Goal: Browse casually: Explore the website without a specific task or goal

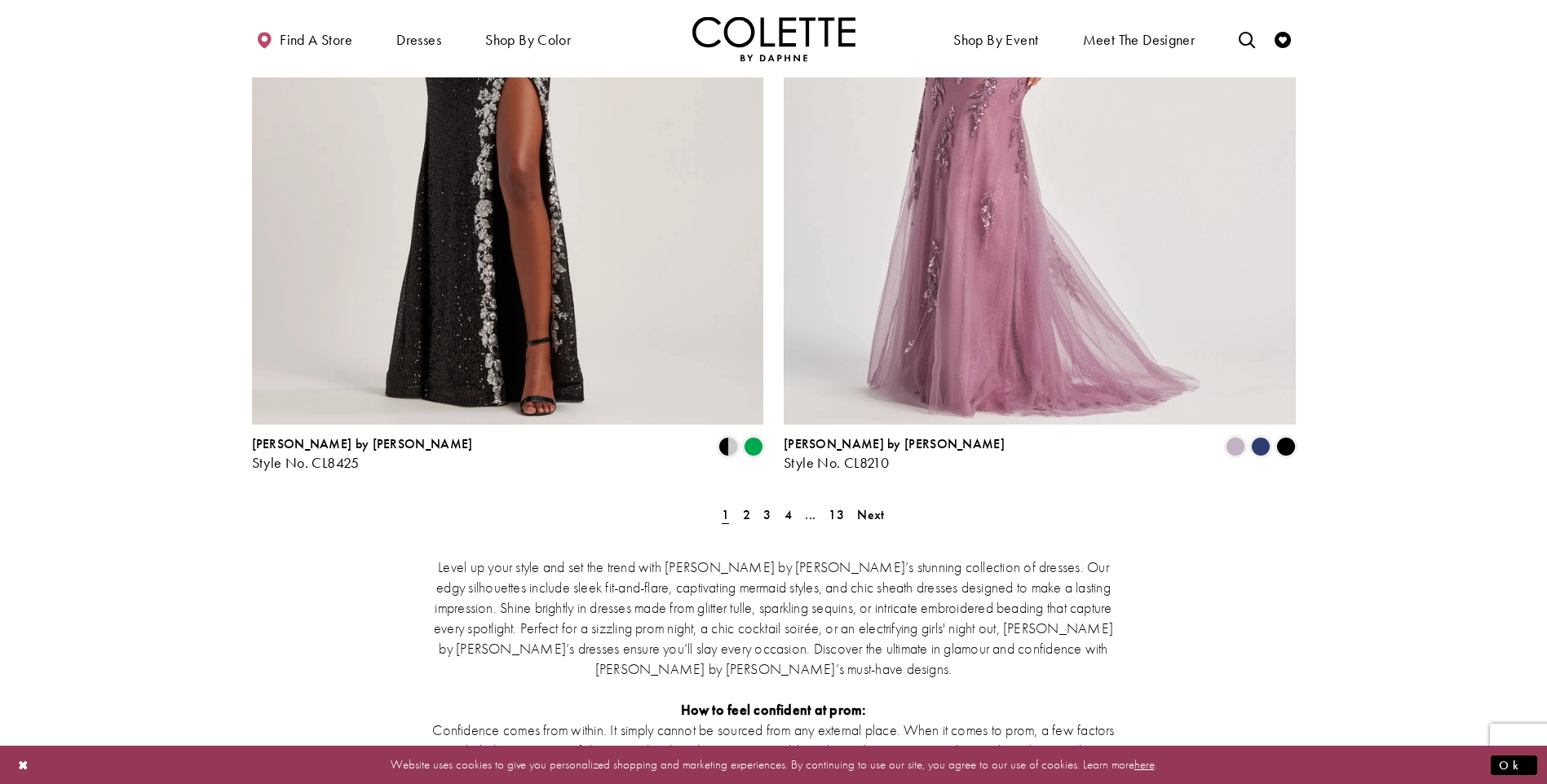
scroll to position [2935, 0]
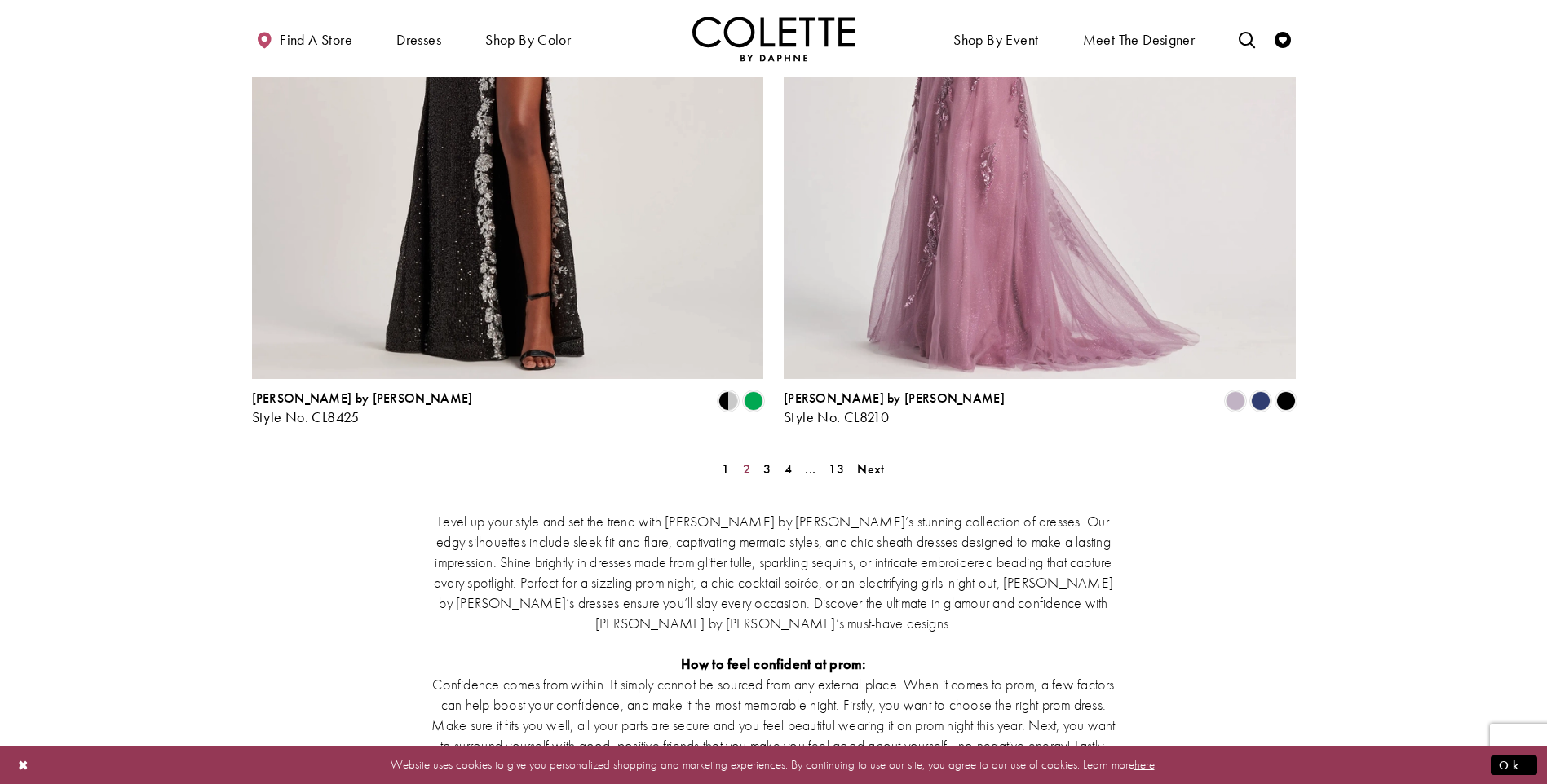
click at [749, 461] on span "2" at bounding box center [746, 469] width 7 height 17
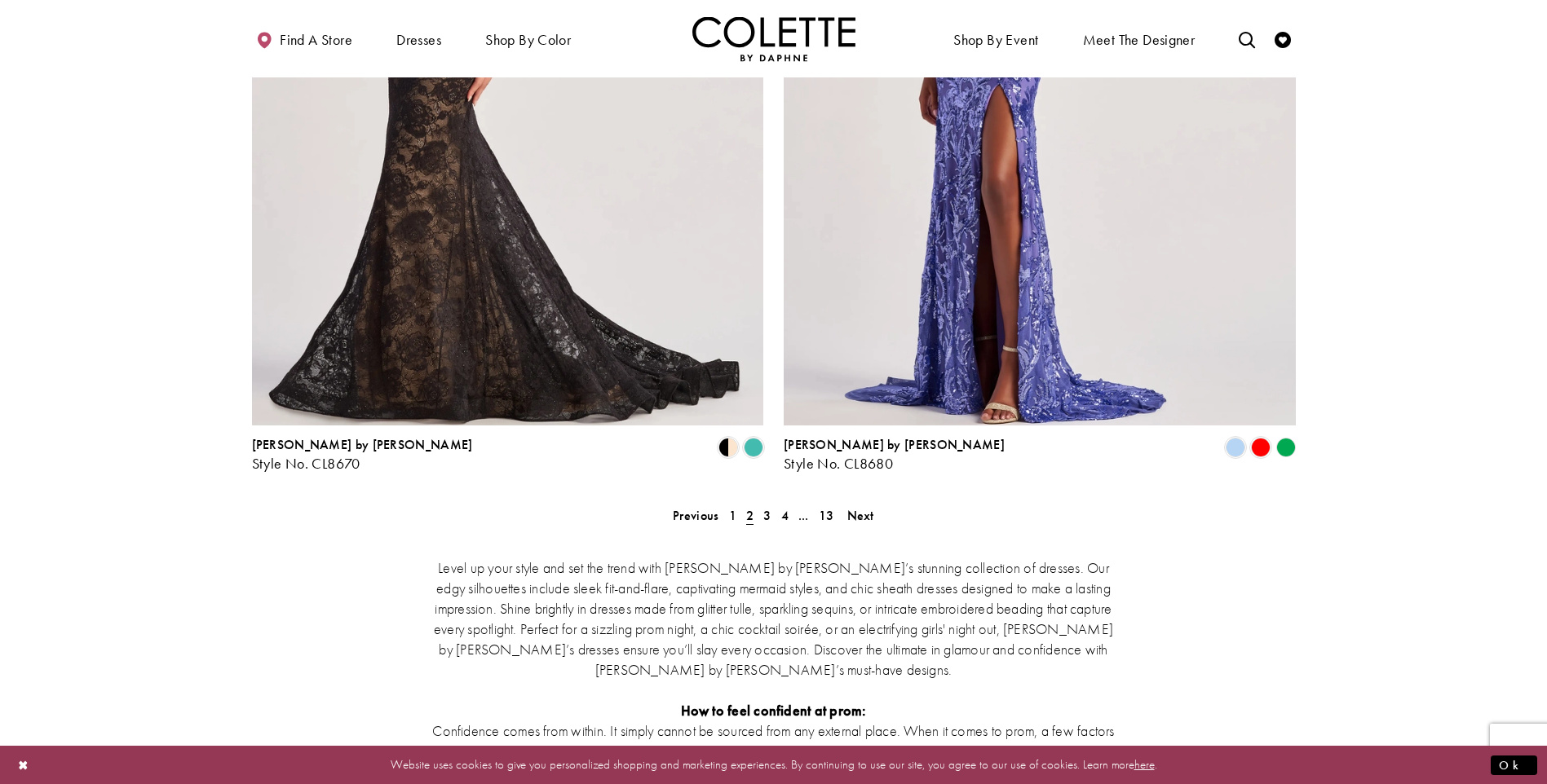
scroll to position [2941, 0]
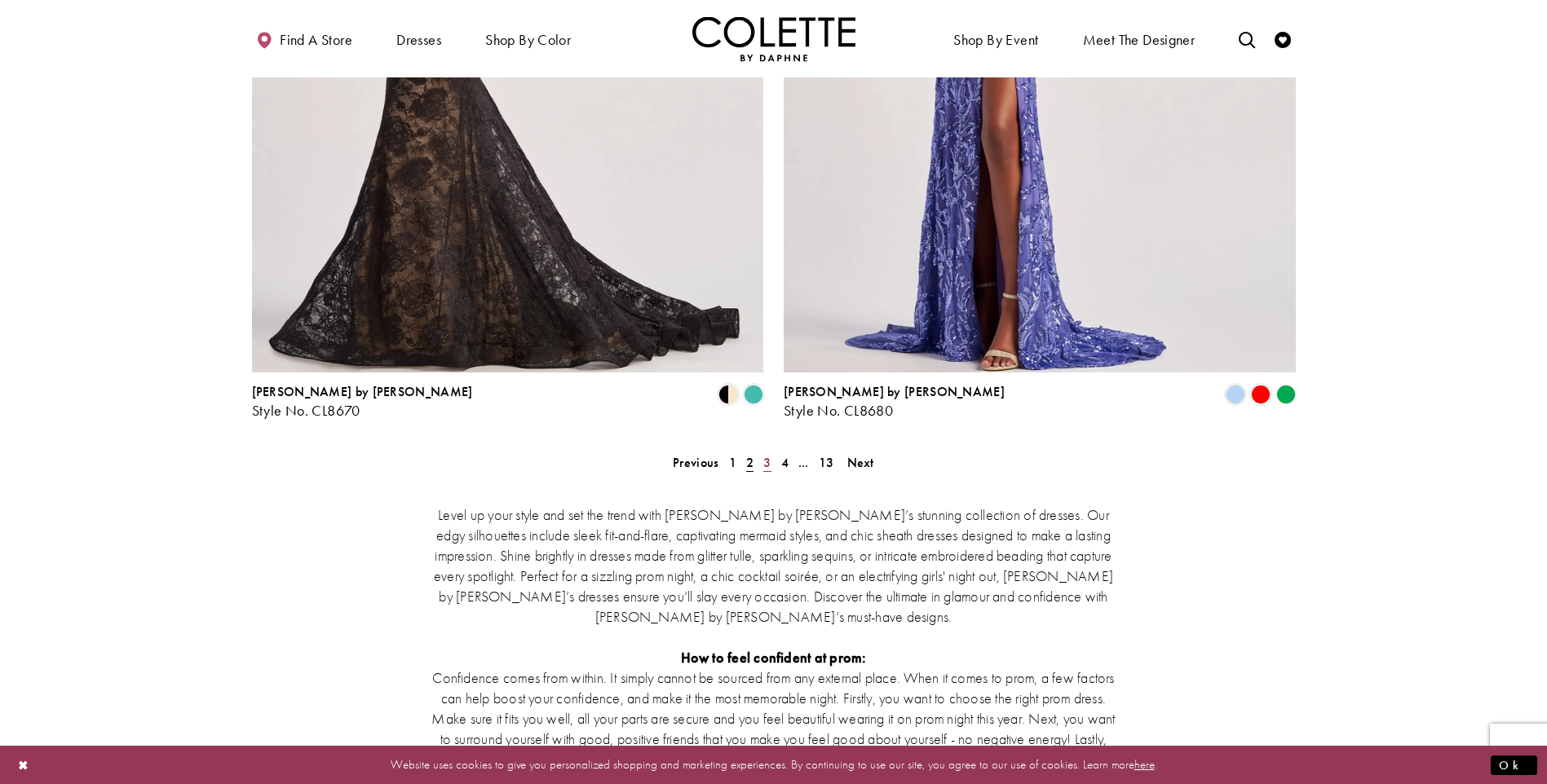
click at [766, 454] on span "3" at bounding box center [767, 462] width 7 height 17
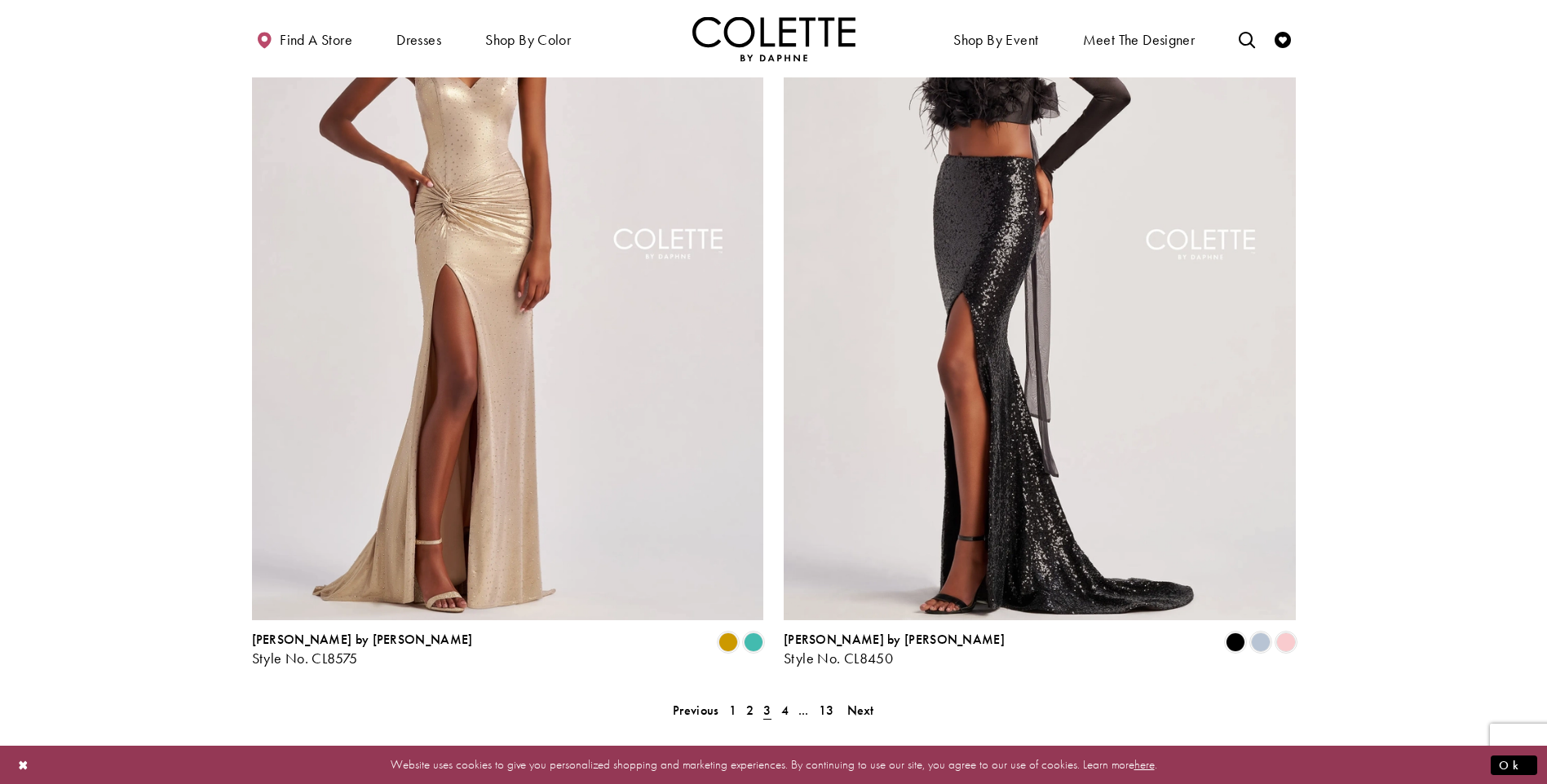
scroll to position [2778, 0]
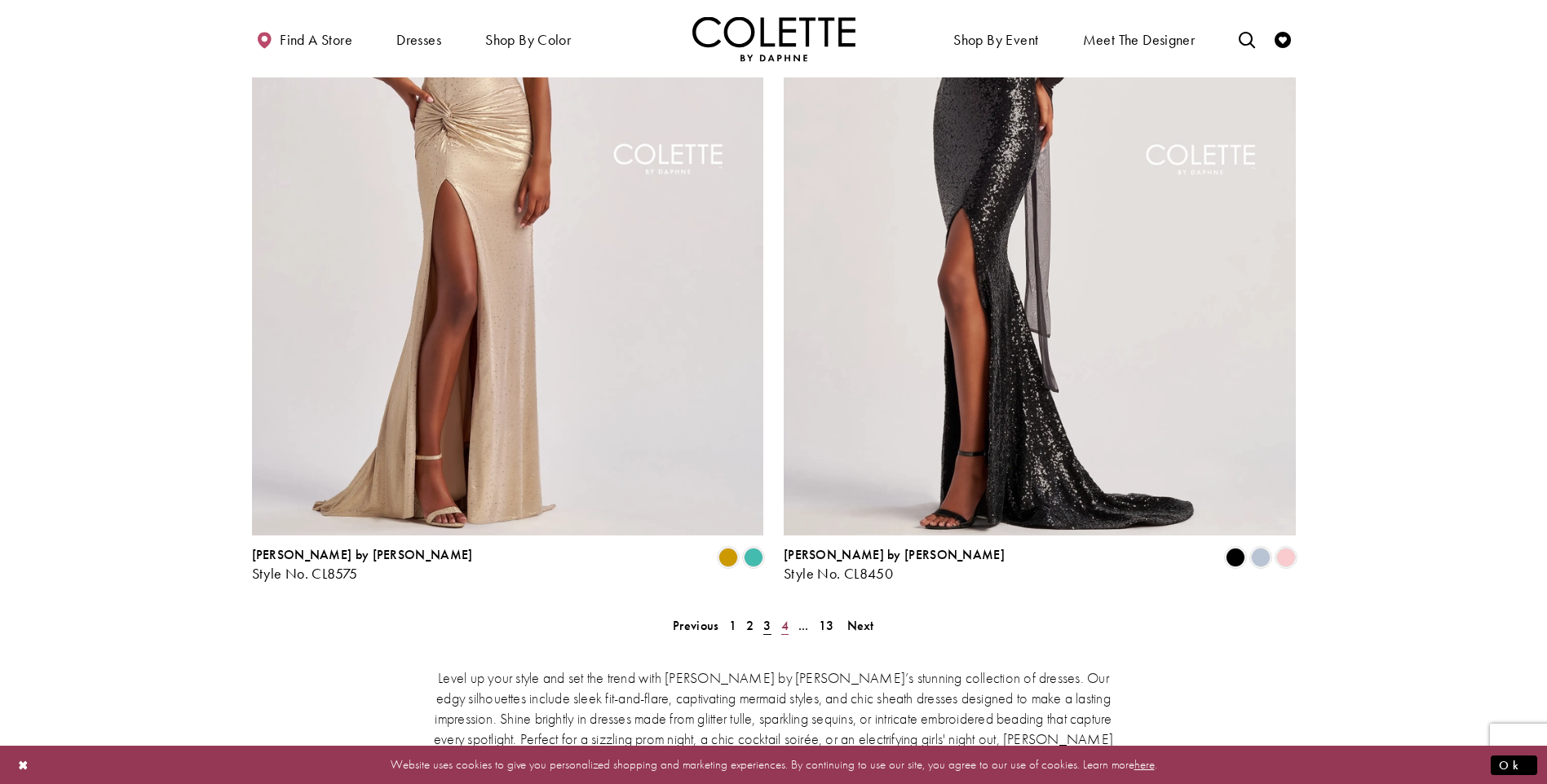
click at [791, 613] on link "4" at bounding box center [785, 626] width 17 height 24
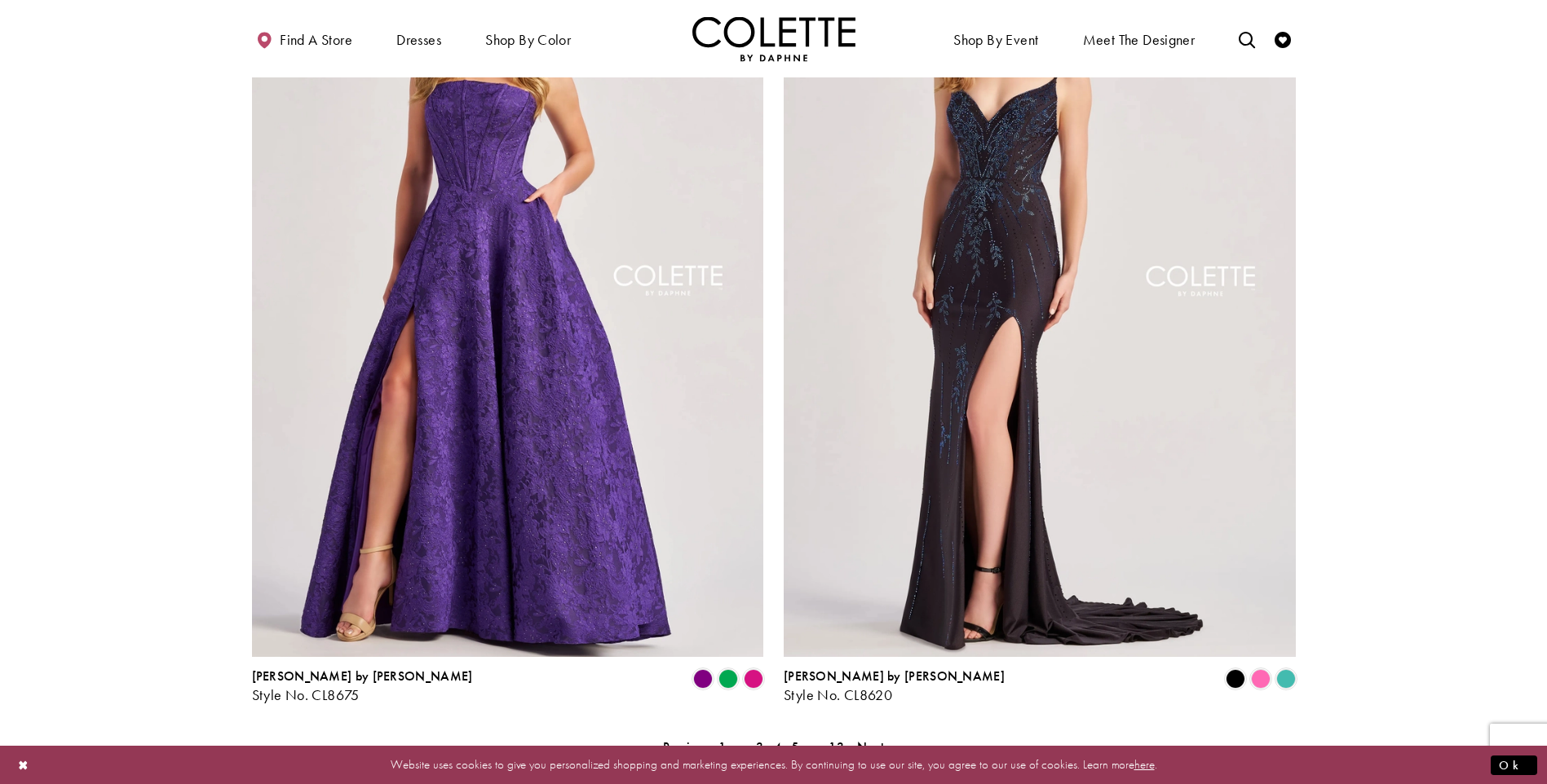
scroll to position [2778, 0]
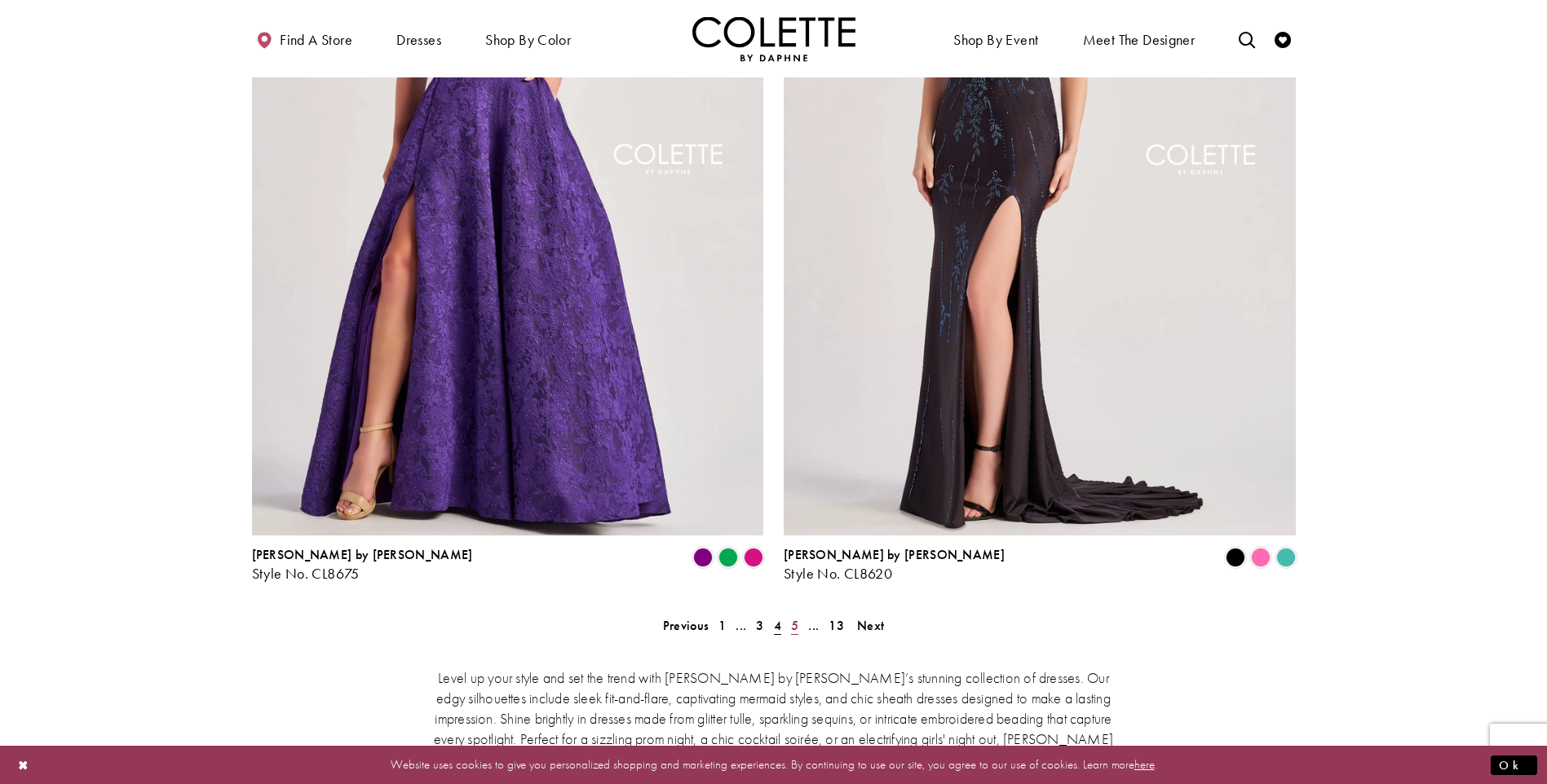
click at [795, 617] on span "5" at bounding box center [794, 626] width 7 height 17
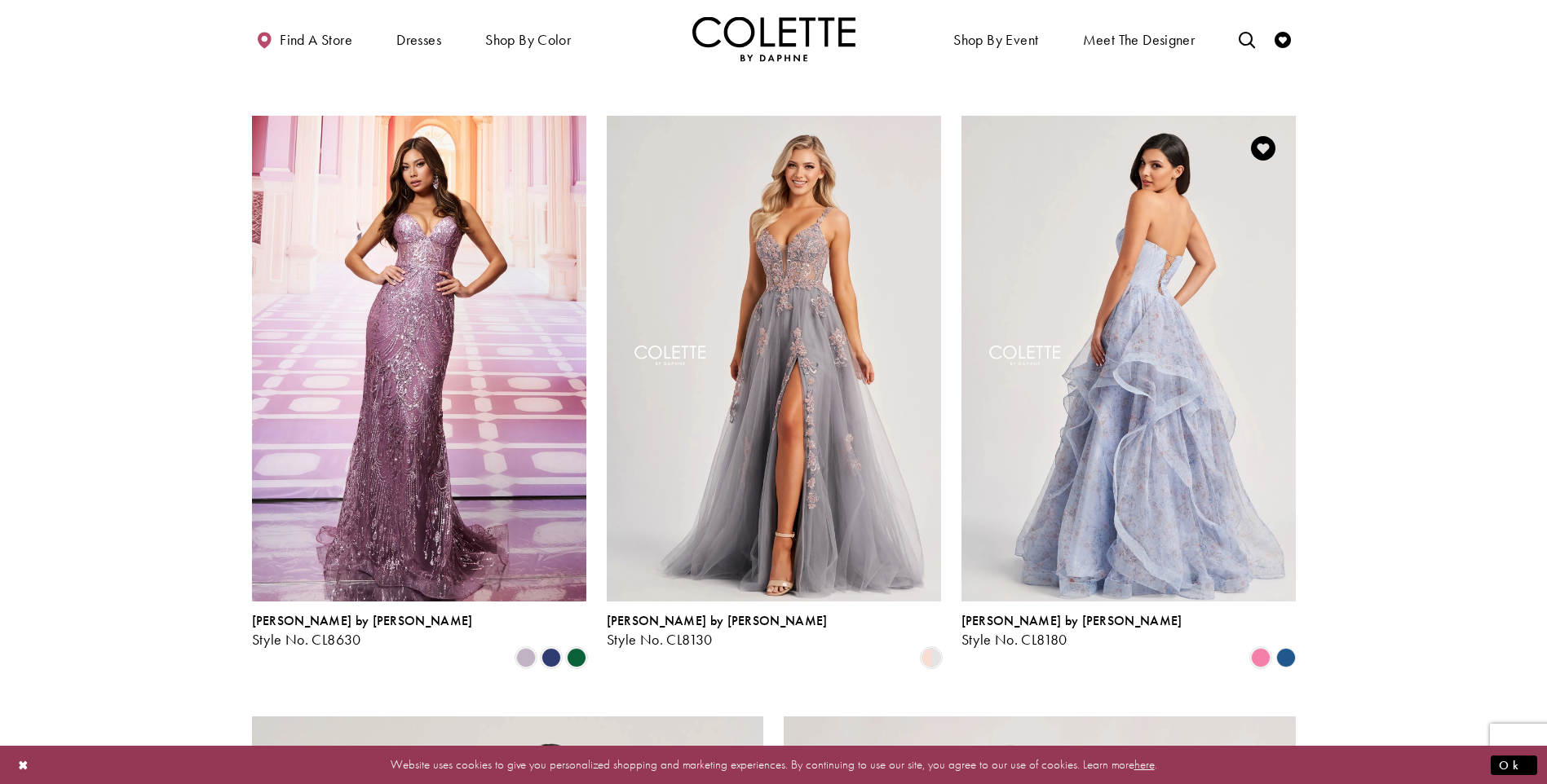
scroll to position [1881, 0]
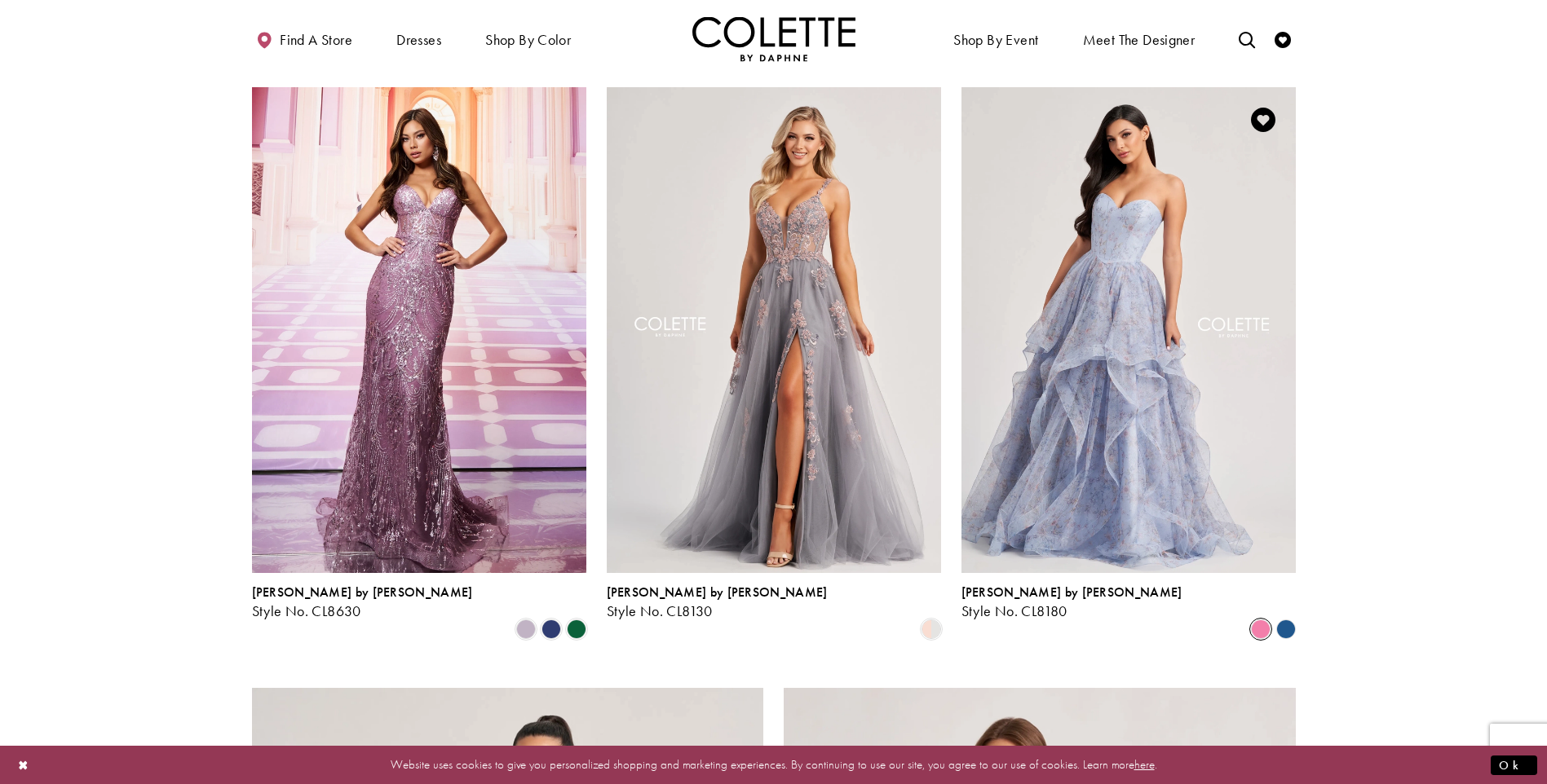
click at [1259, 620] on span "Product List" at bounding box center [1261, 629] width 19 height 19
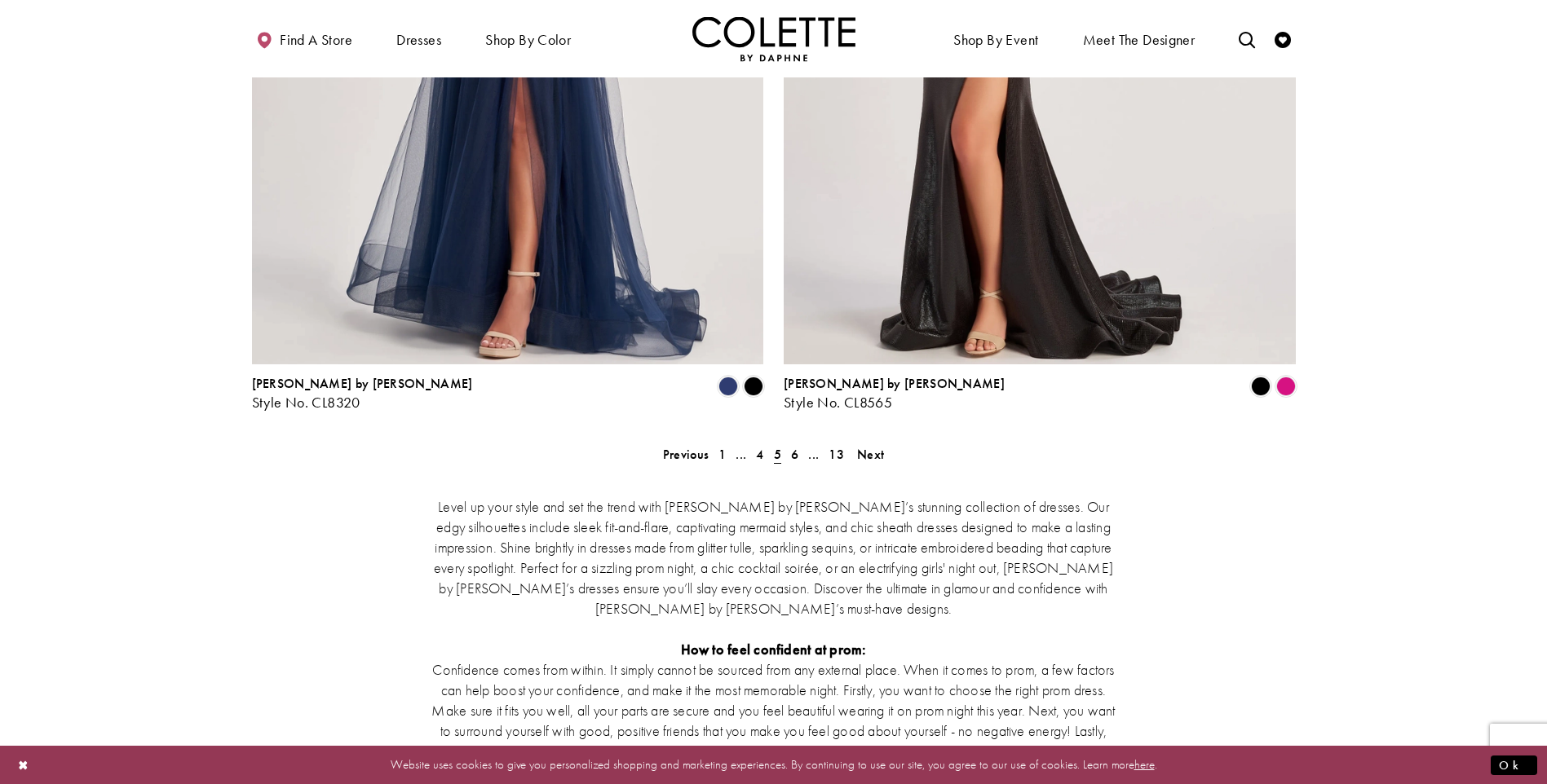
scroll to position [3104, 0]
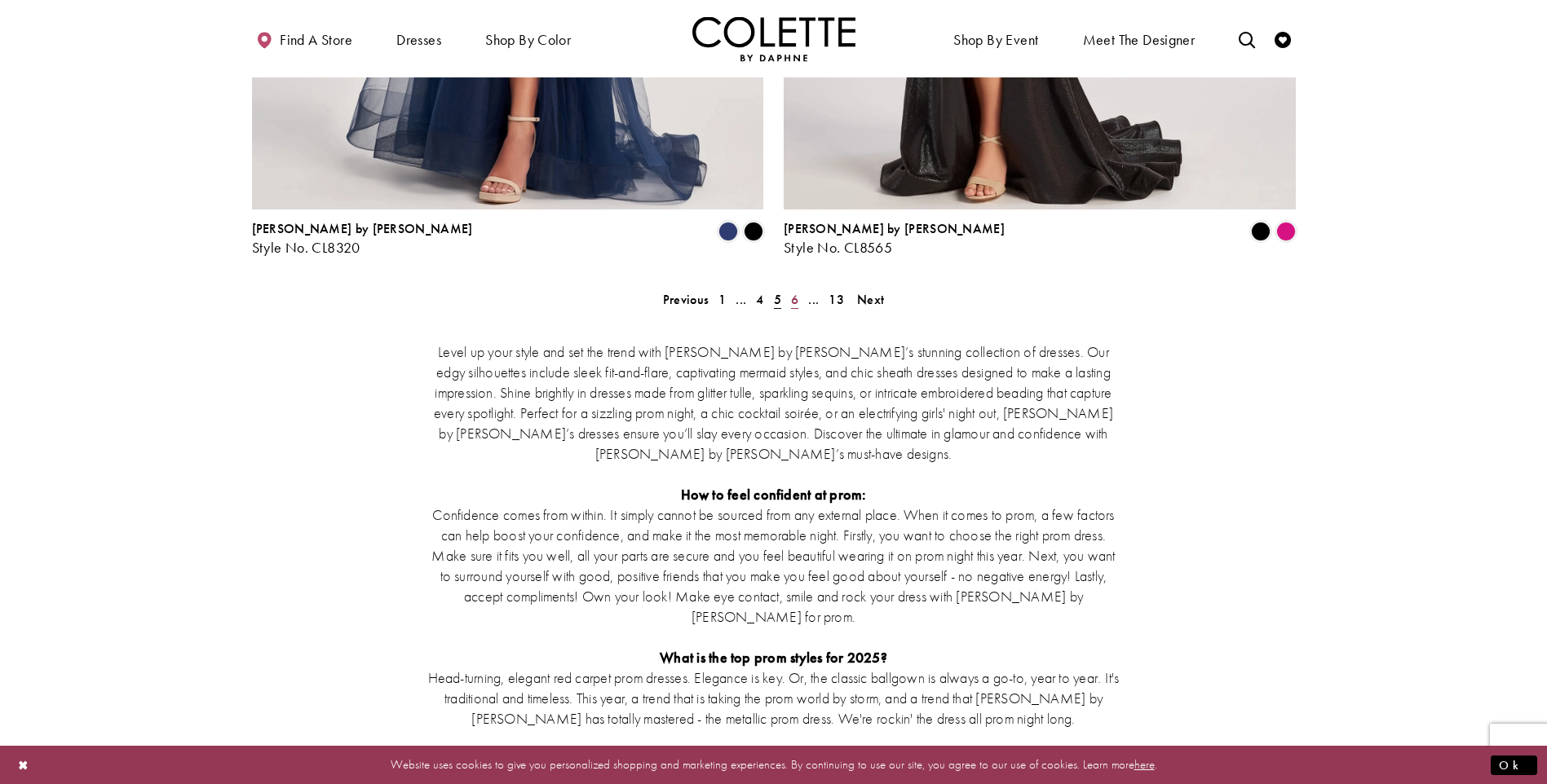
click at [794, 291] on span "6" at bounding box center [794, 299] width 7 height 17
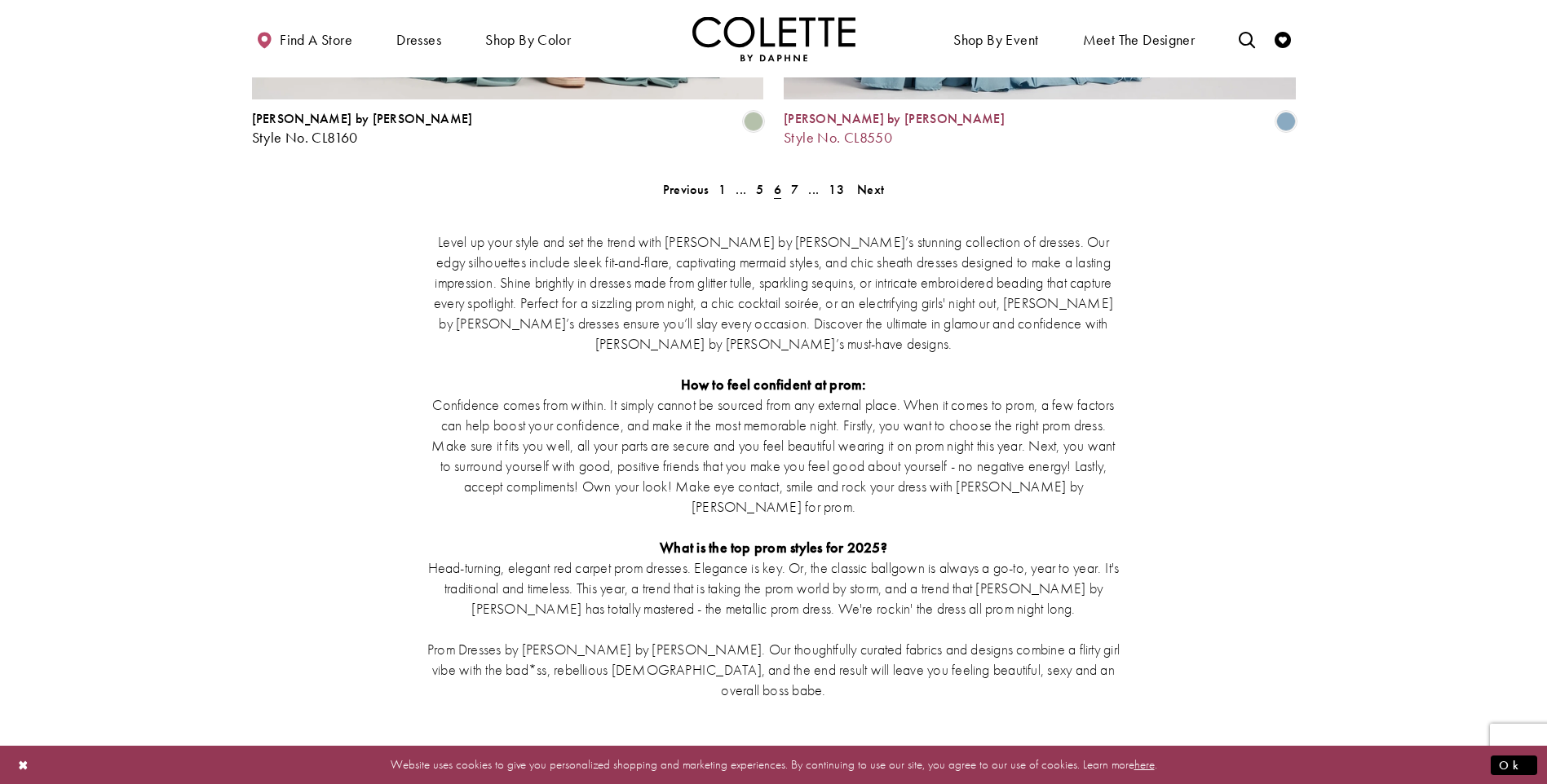
scroll to position [3023, 0]
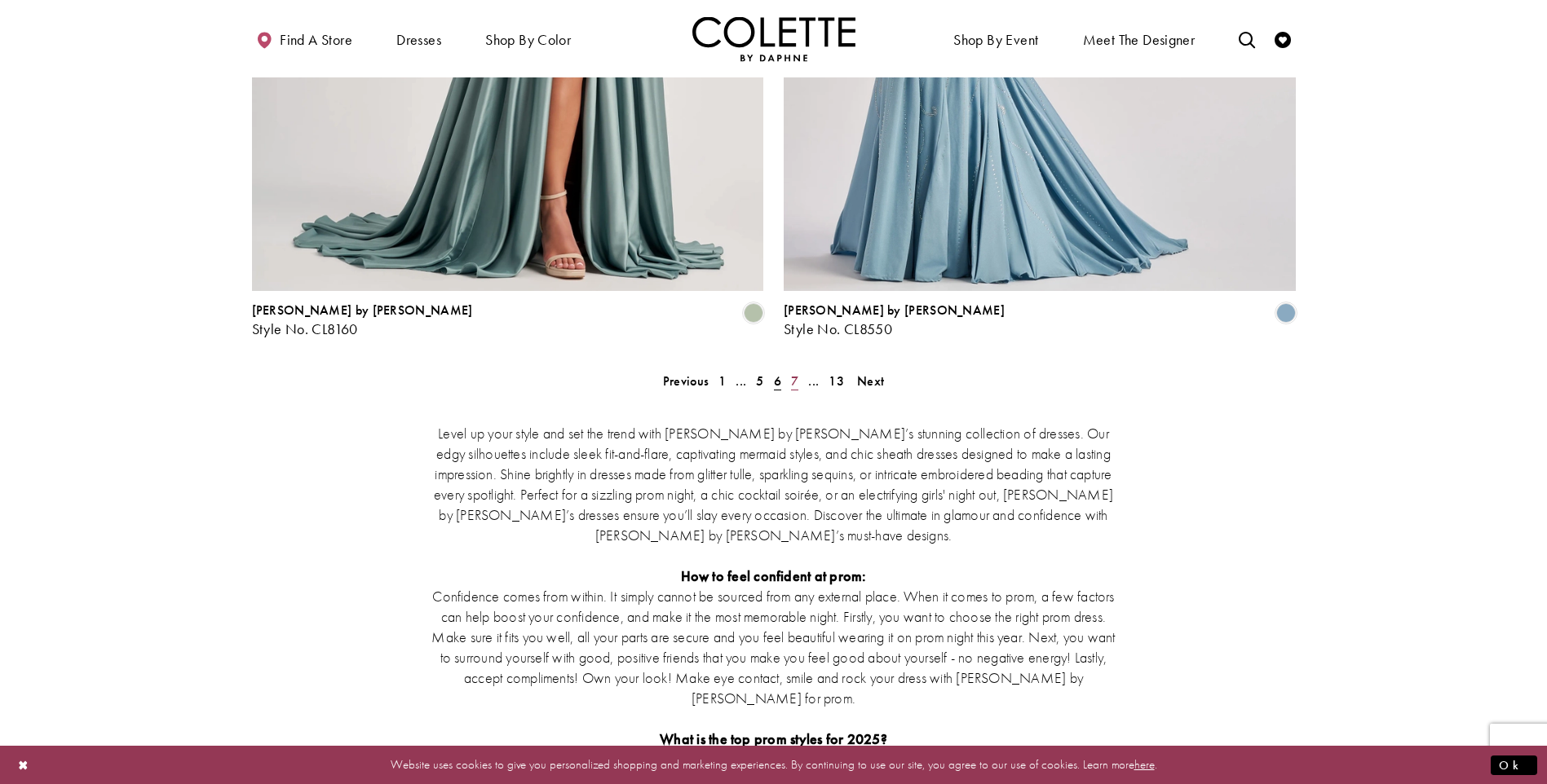
click at [794, 373] on span "7" at bounding box center [794, 381] width 7 height 17
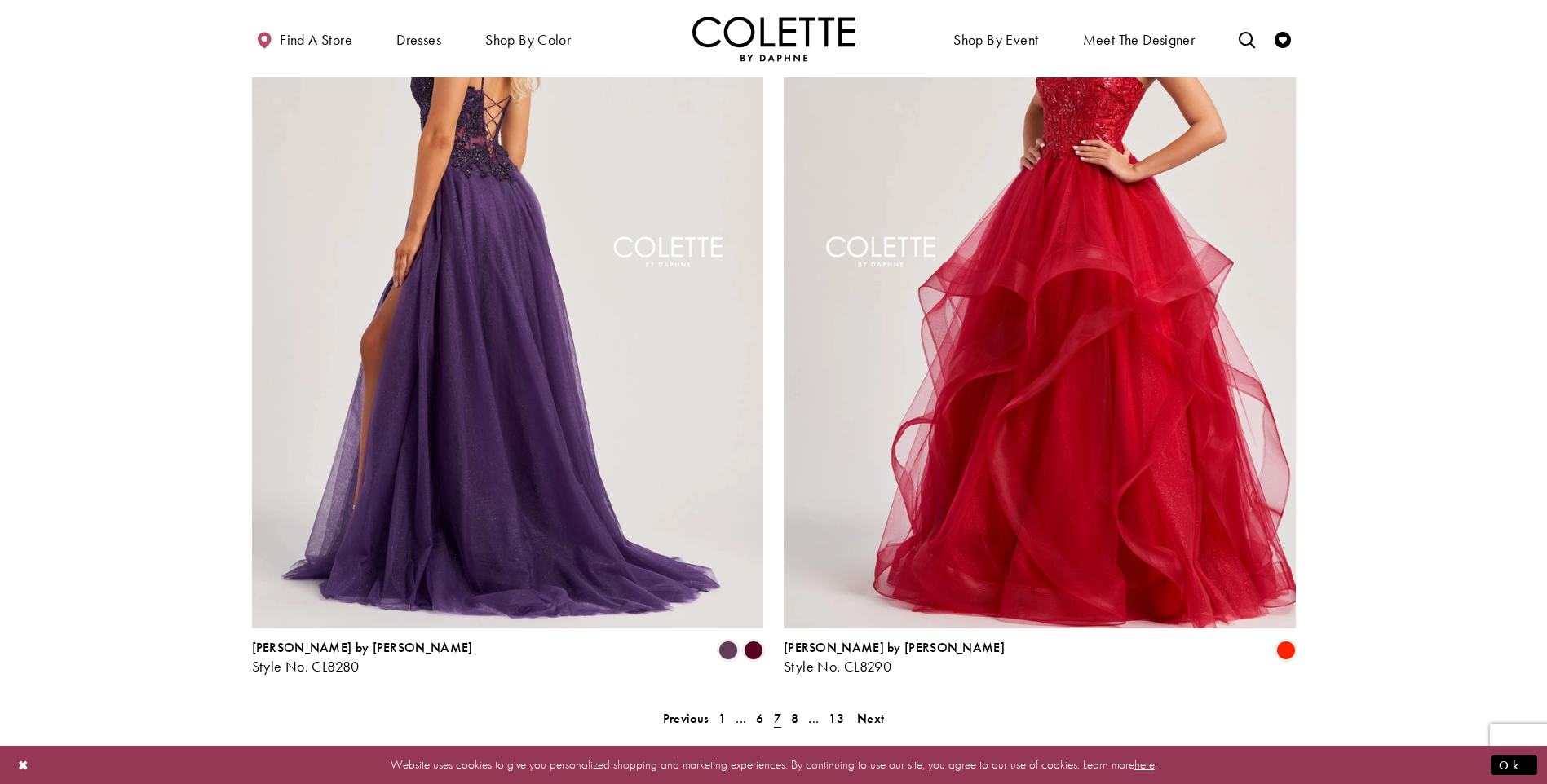
scroll to position [2941, 0]
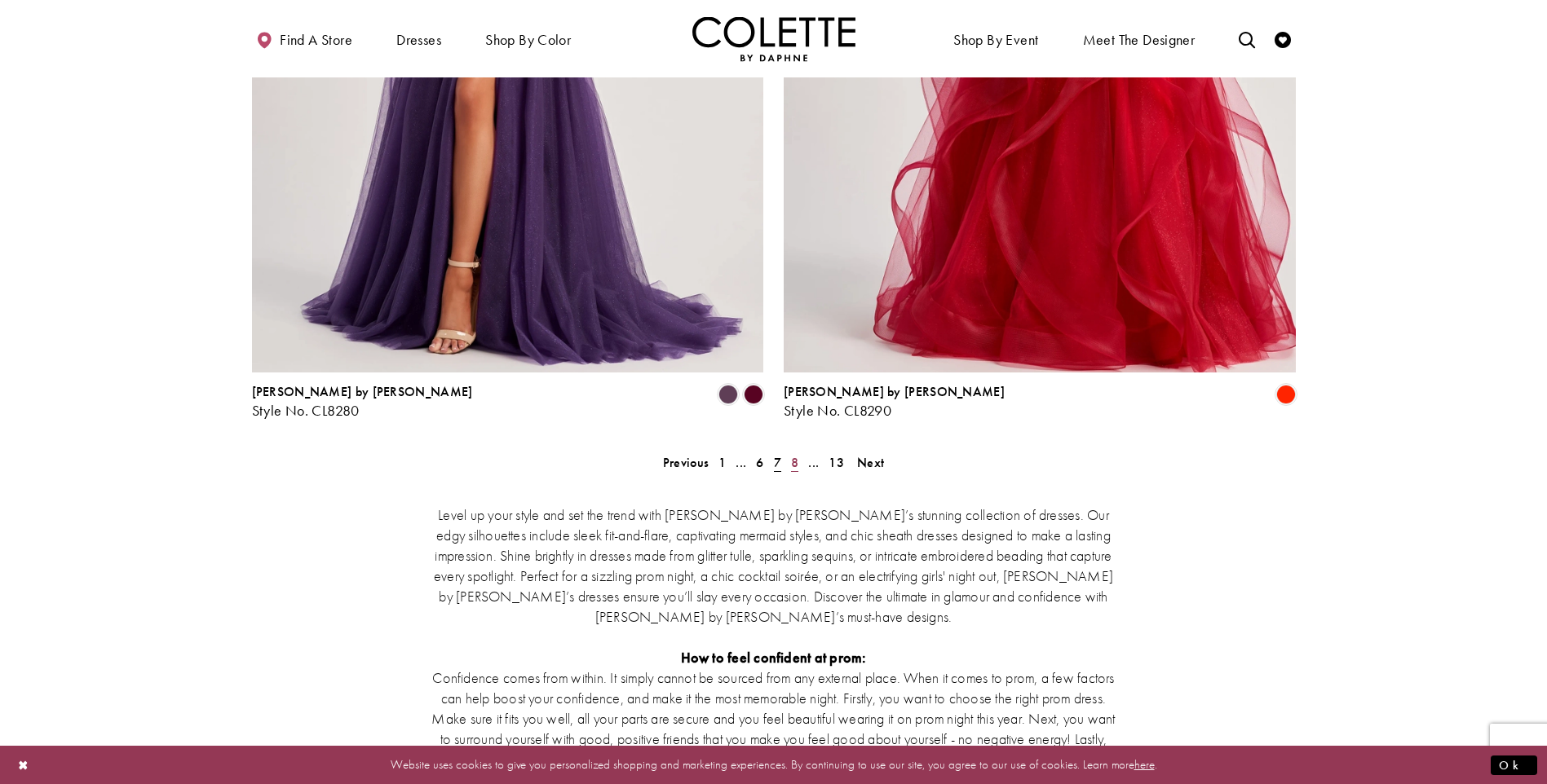
click at [793, 454] on span "8" at bounding box center [794, 462] width 7 height 17
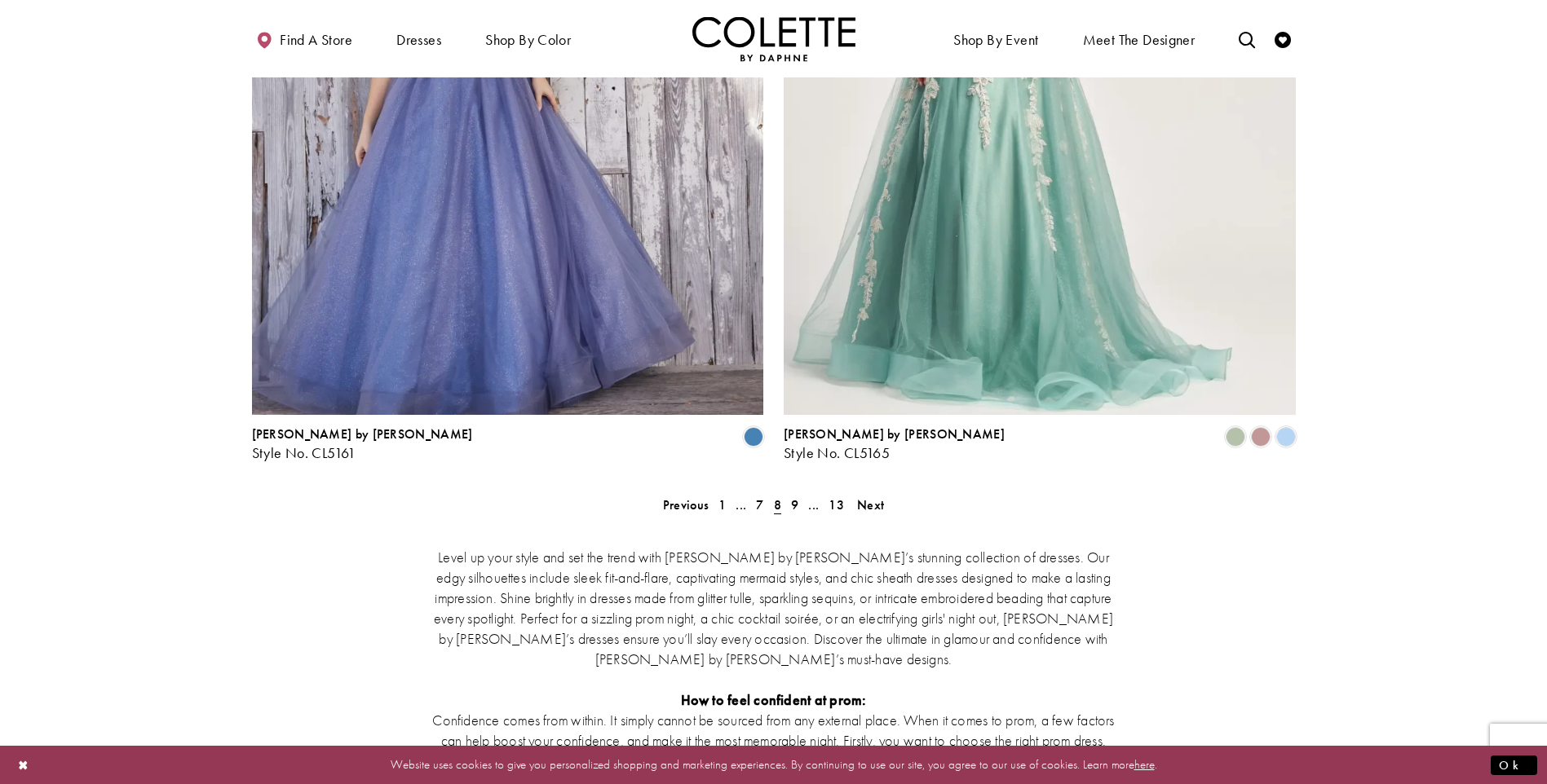
scroll to position [2941, 0]
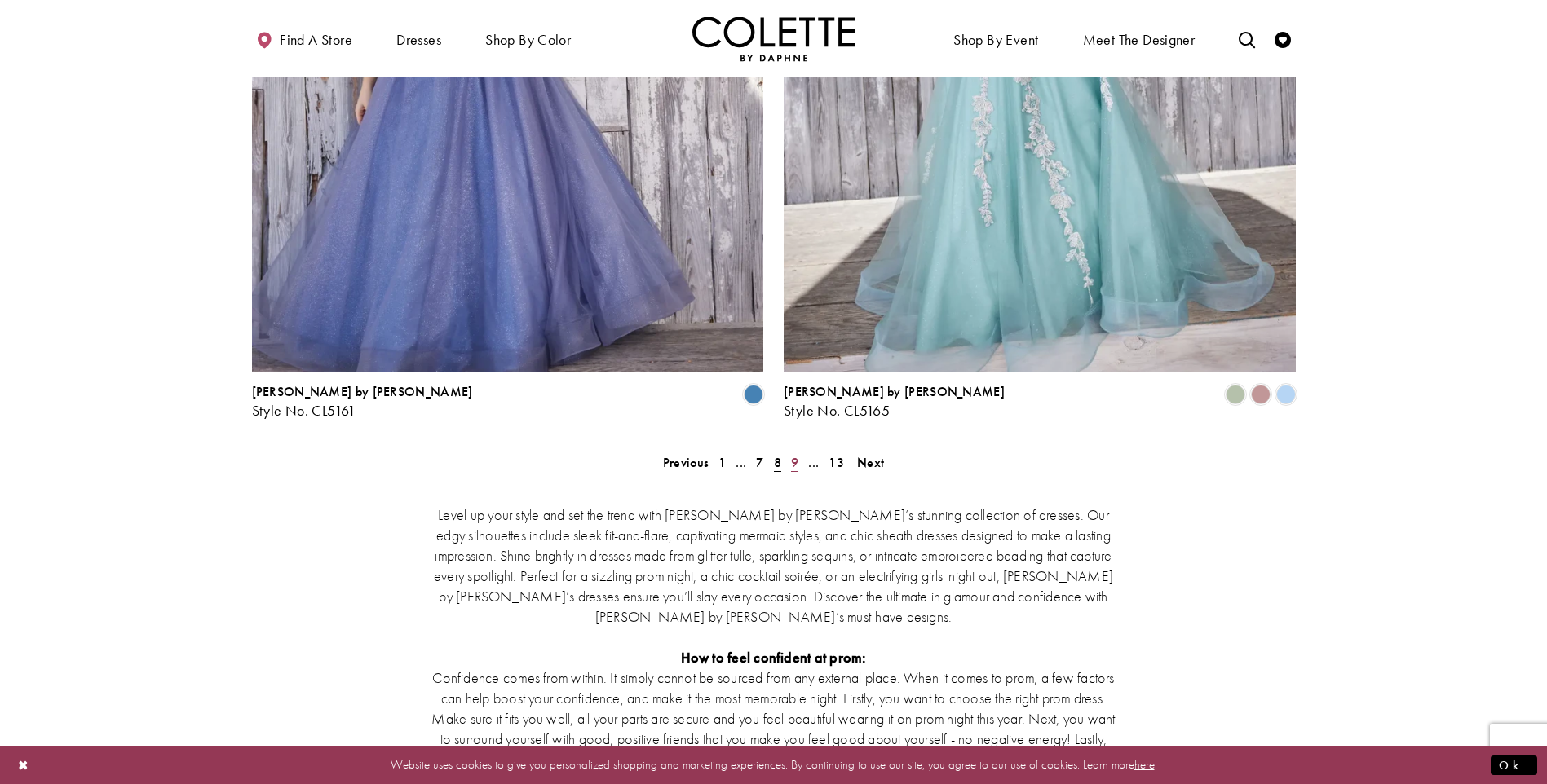
click at [798, 450] on link "9" at bounding box center [794, 462] width 17 height 24
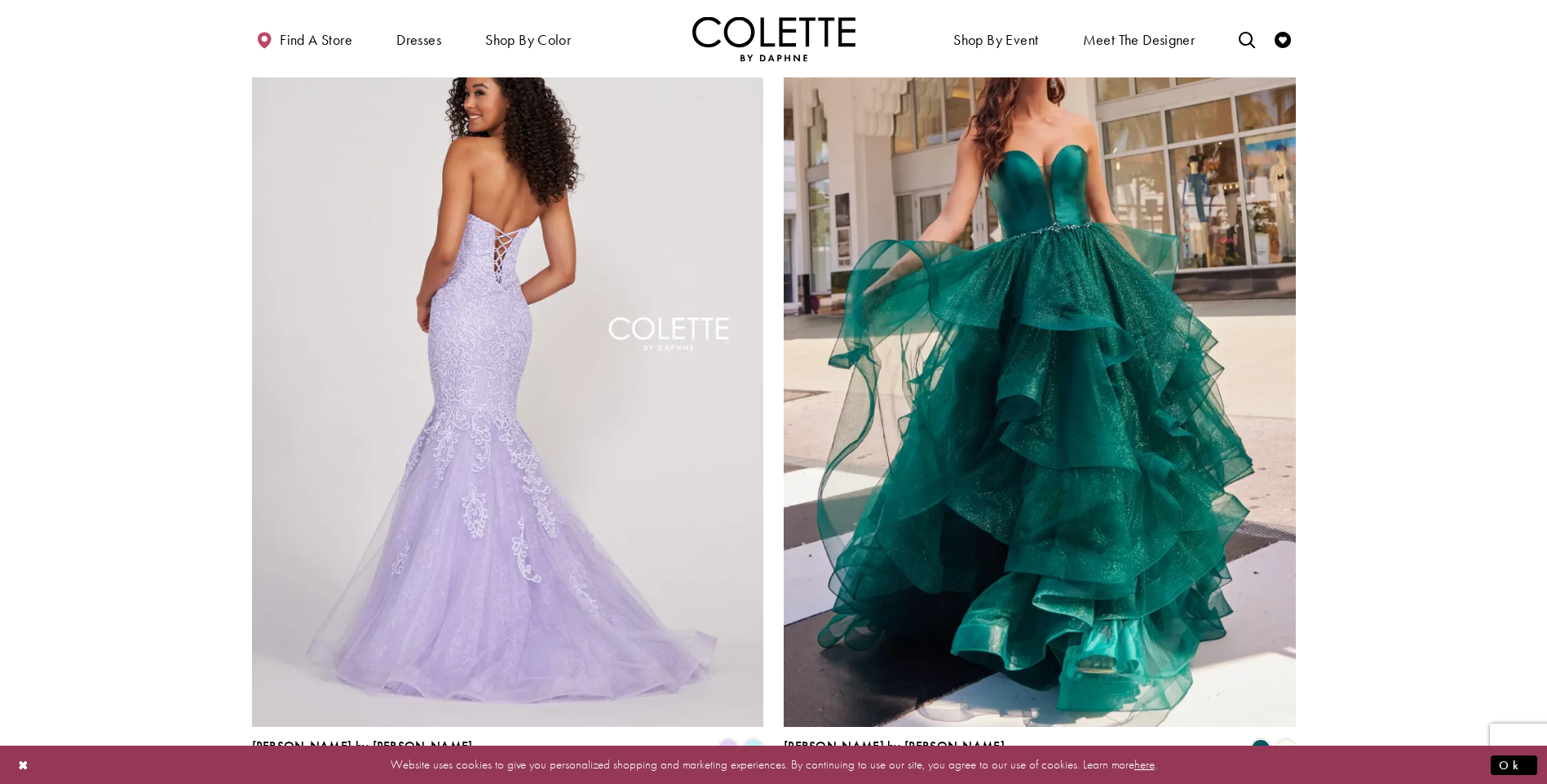
scroll to position [2860, 0]
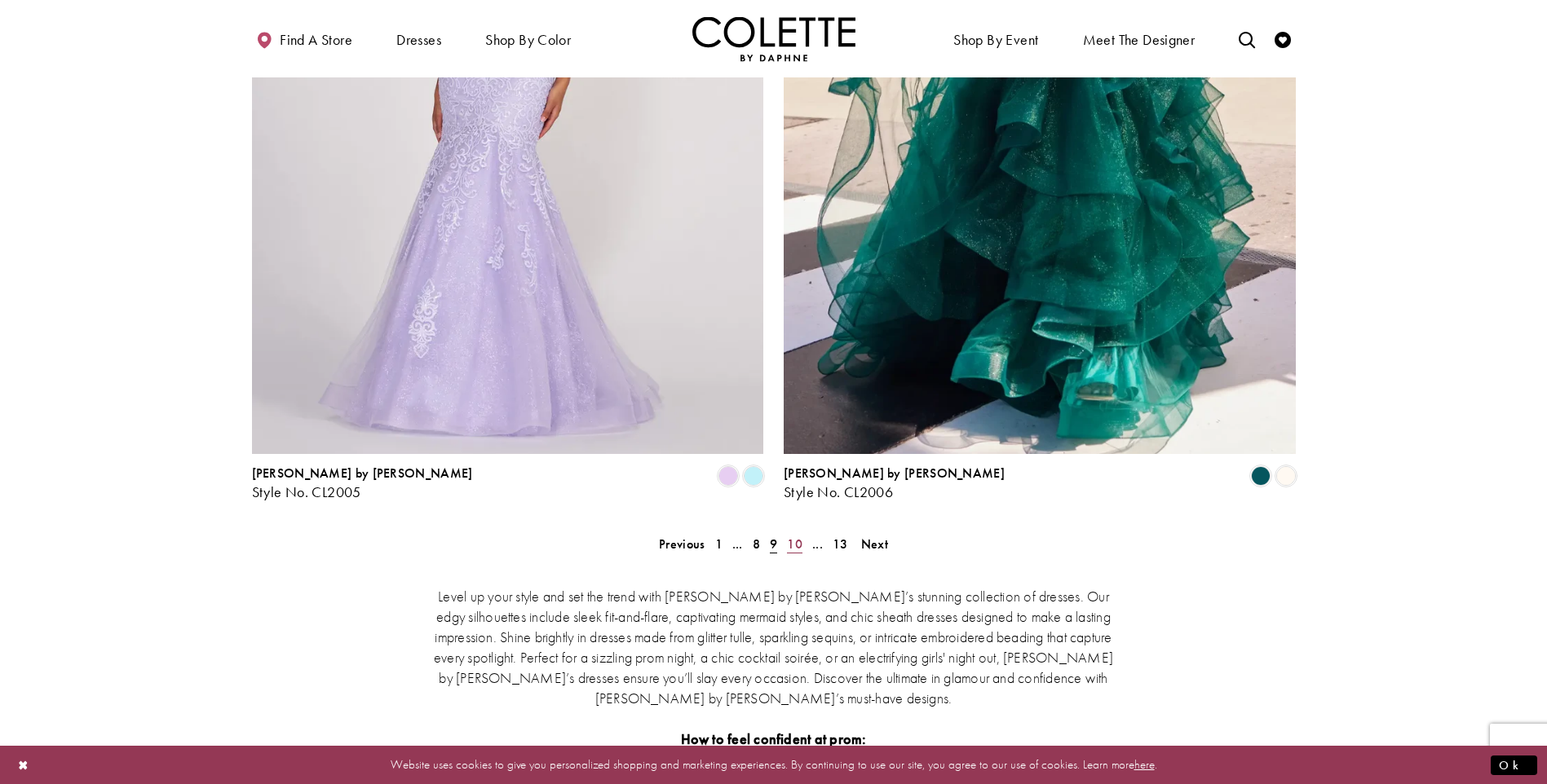
click at [792, 536] on span "10" at bounding box center [794, 544] width 16 height 17
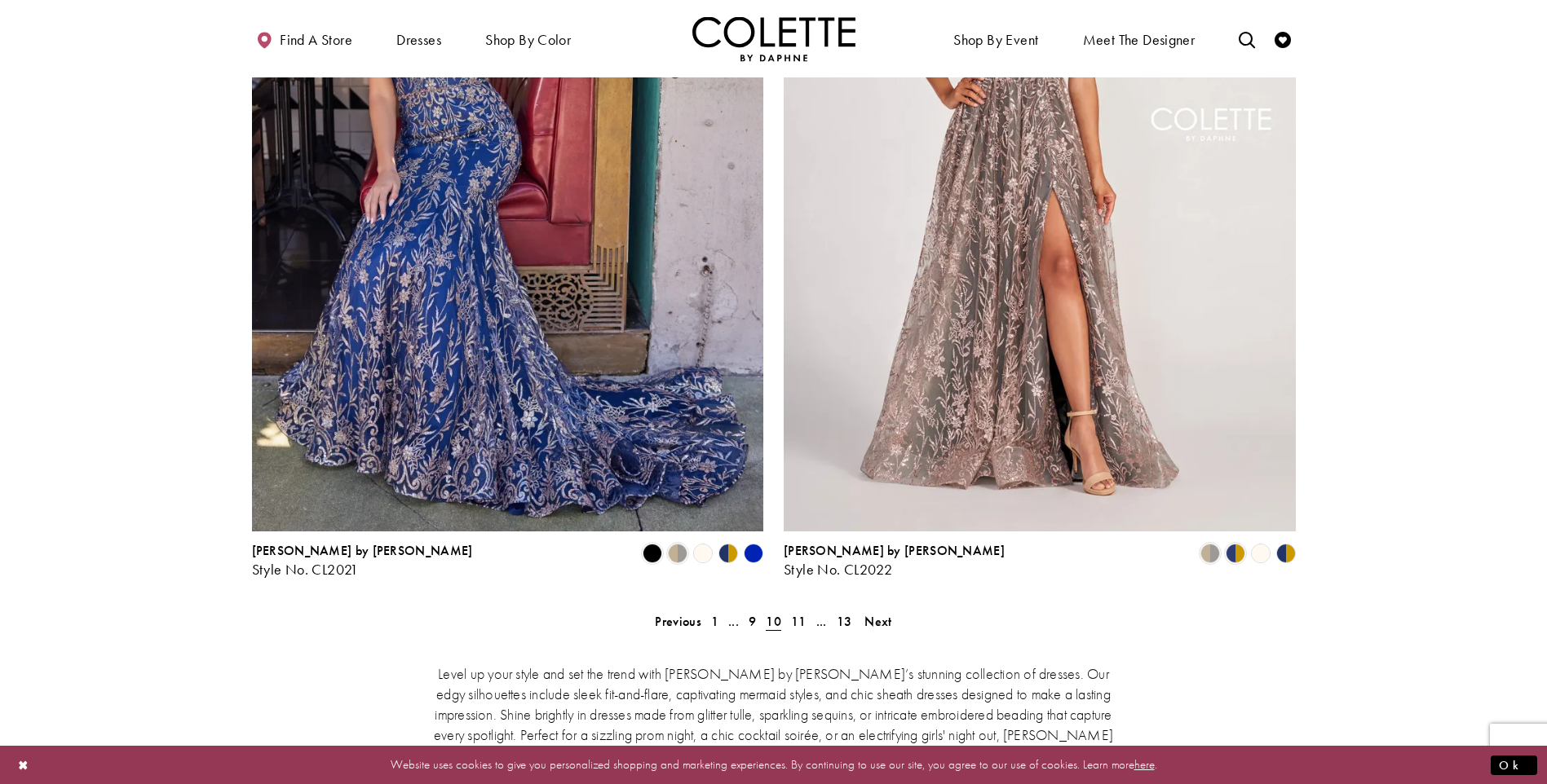
scroll to position [2941, 0]
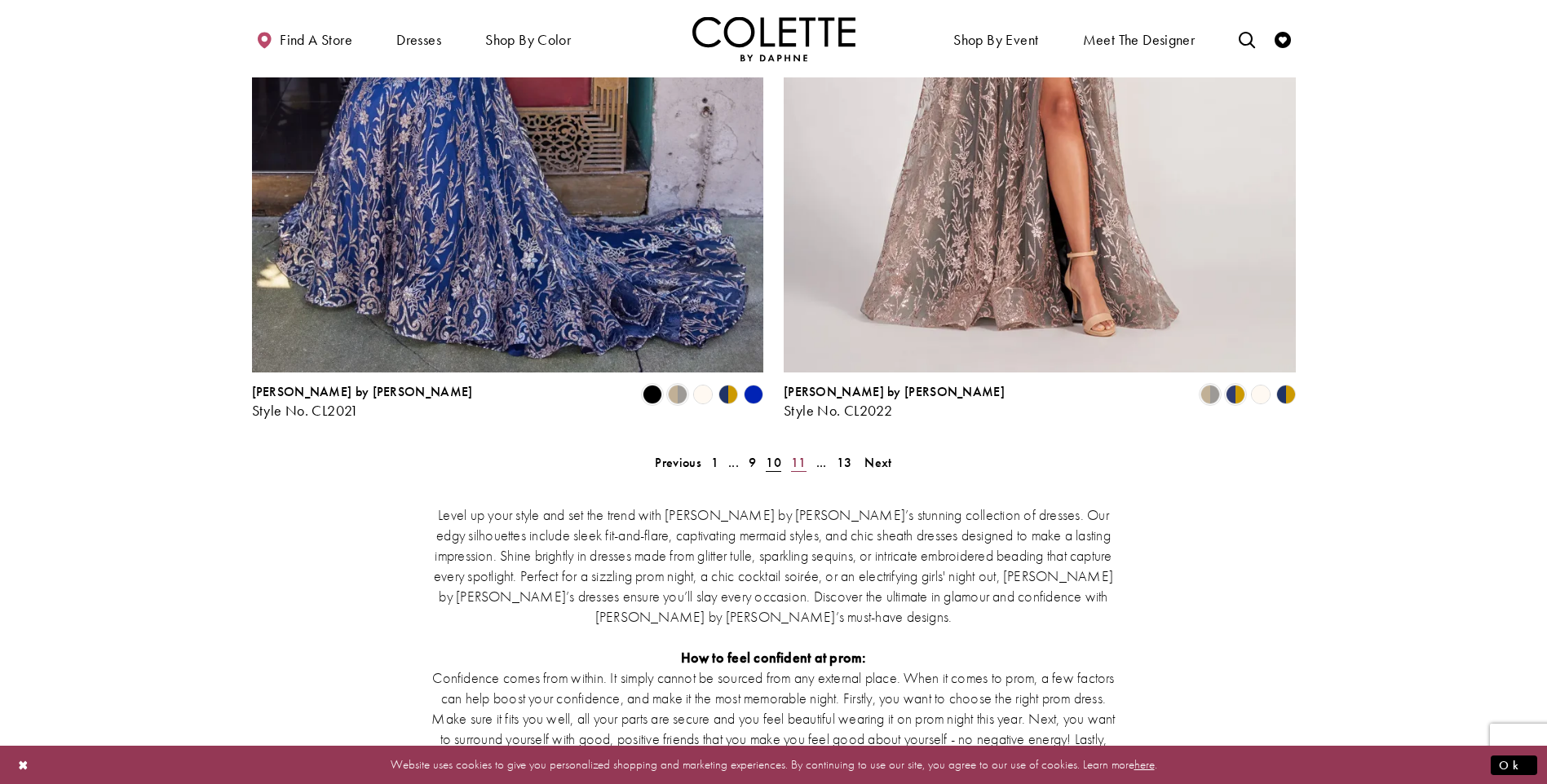
click at [807, 450] on link "11" at bounding box center [798, 462] width 25 height 24
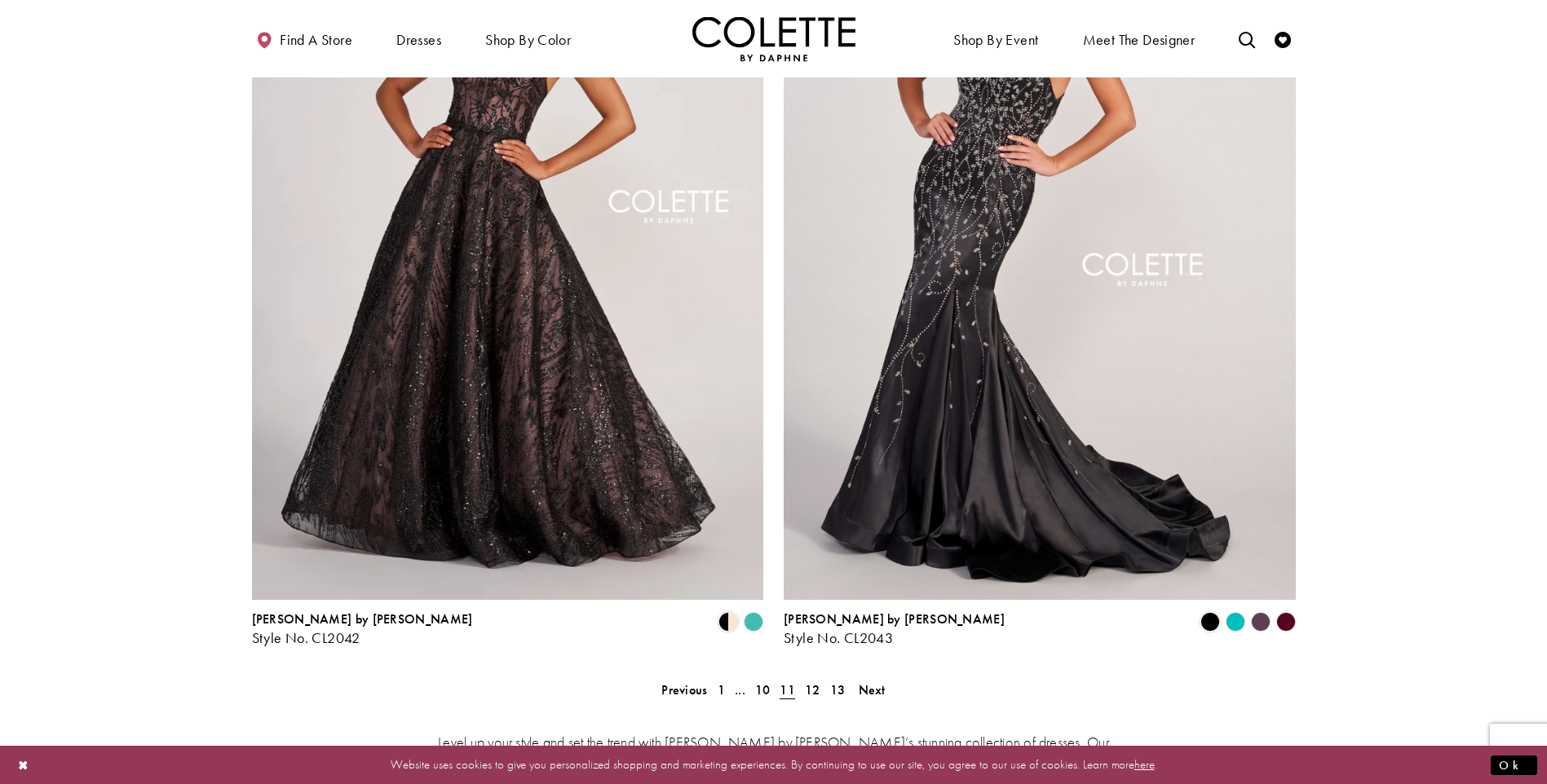
scroll to position [2941, 0]
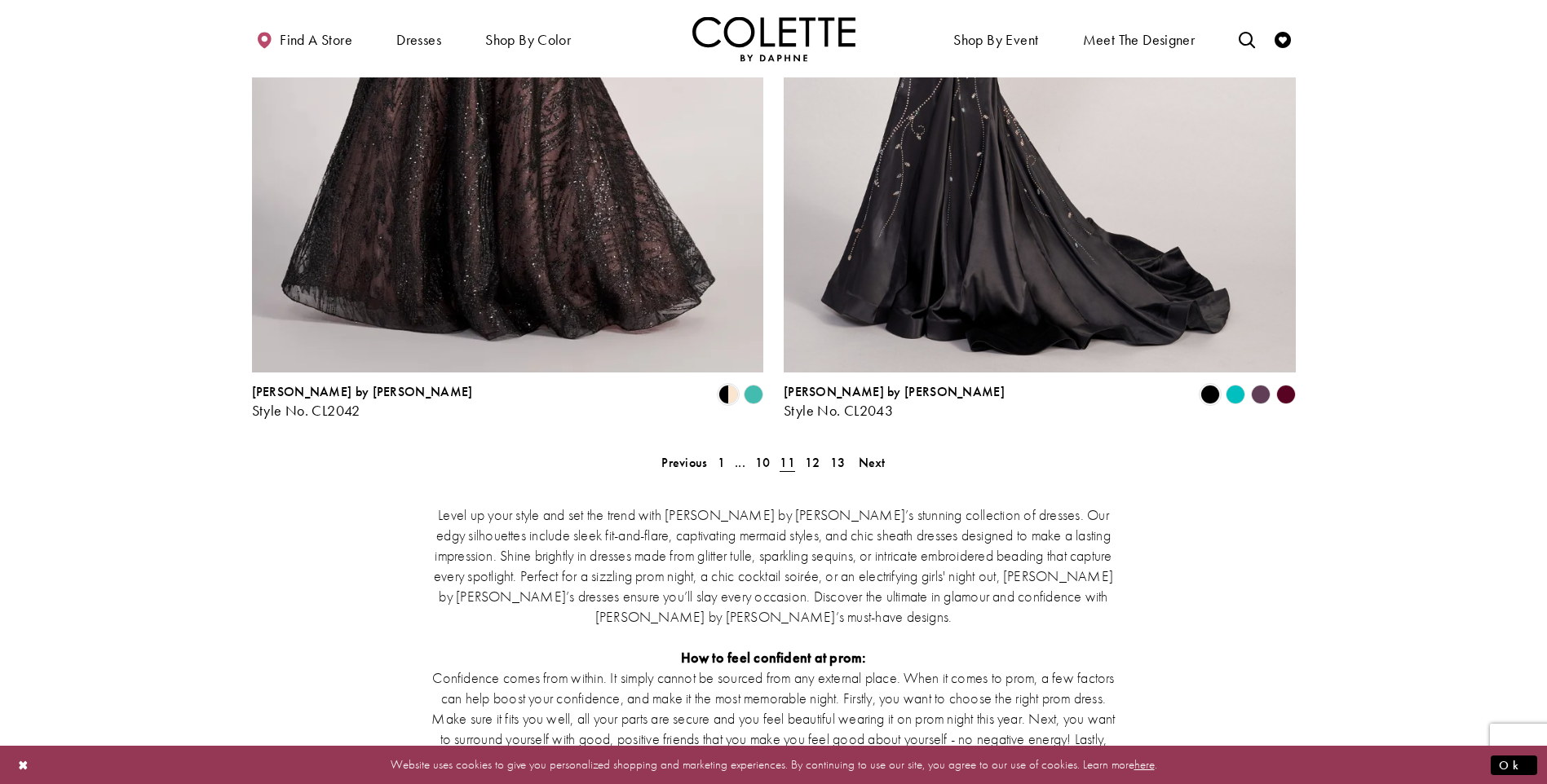
click at [817, 470] on div "Level up your style and set the trend with [PERSON_NAME] by [PERSON_NAME]’s stu…" at bounding box center [774, 738] width 1044 height 537
click at [813, 454] on span "12" at bounding box center [812, 462] width 16 height 17
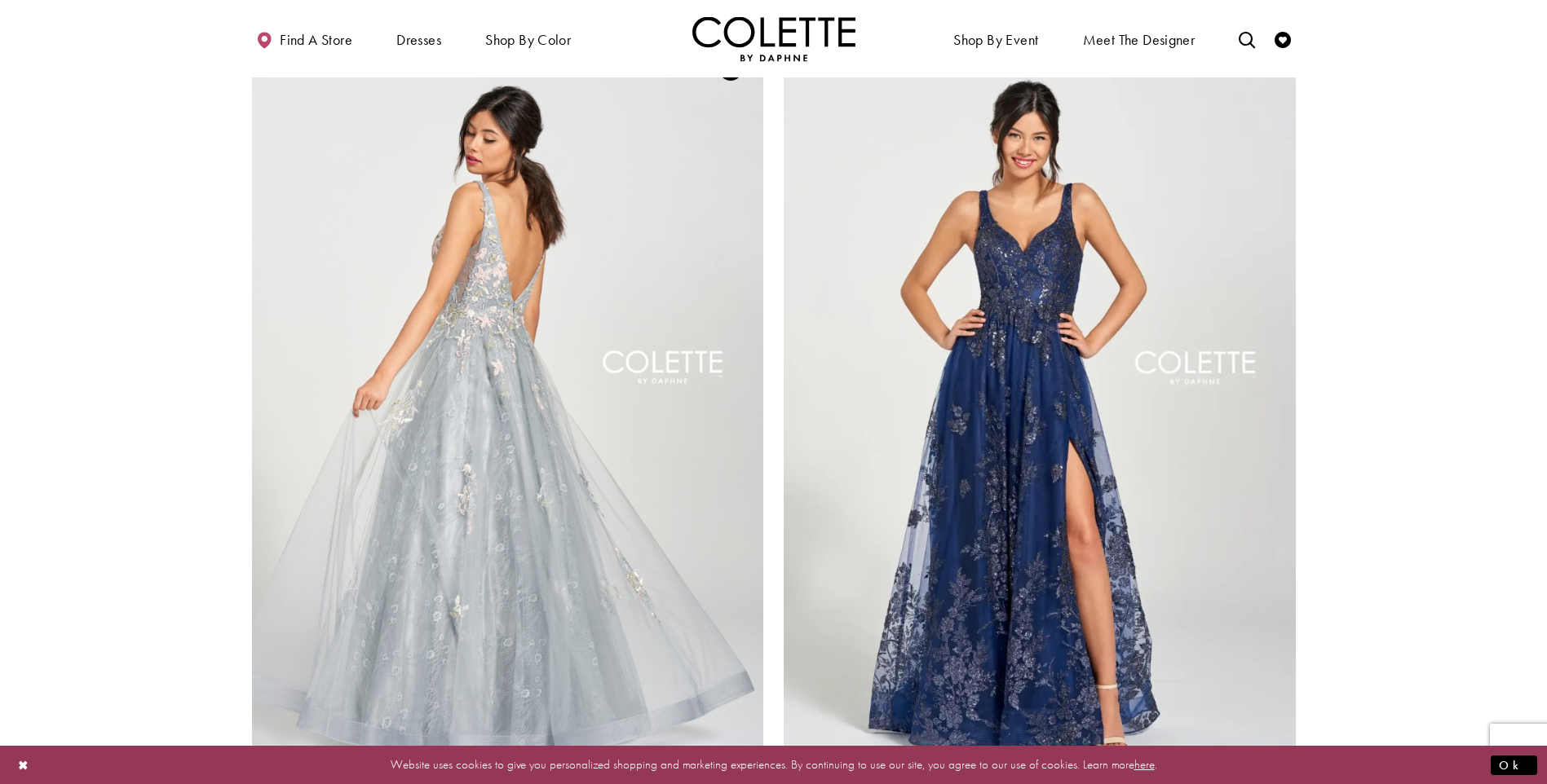
scroll to position [2941, 0]
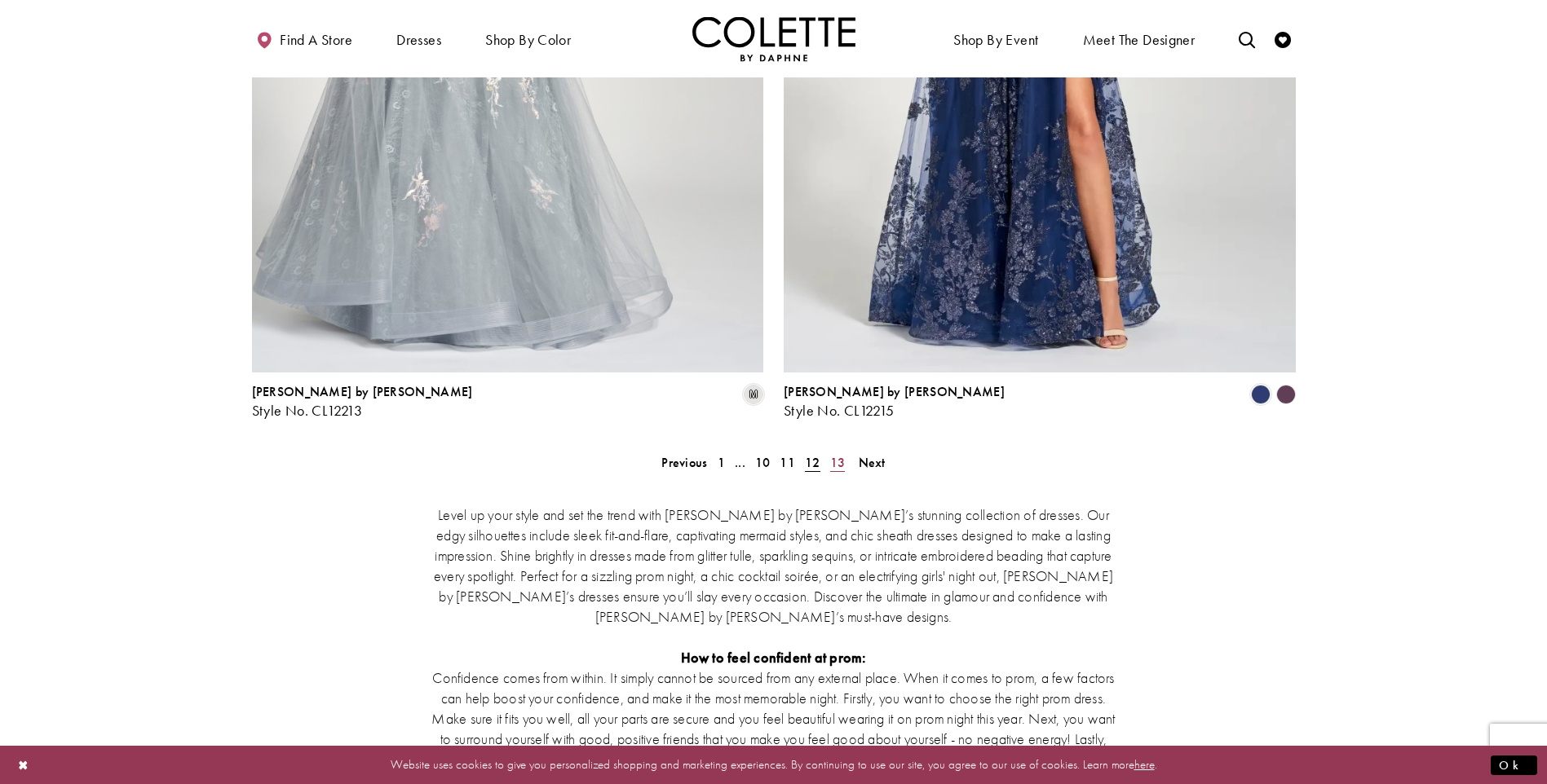
click at [837, 454] on span "13" at bounding box center [838, 462] width 16 height 17
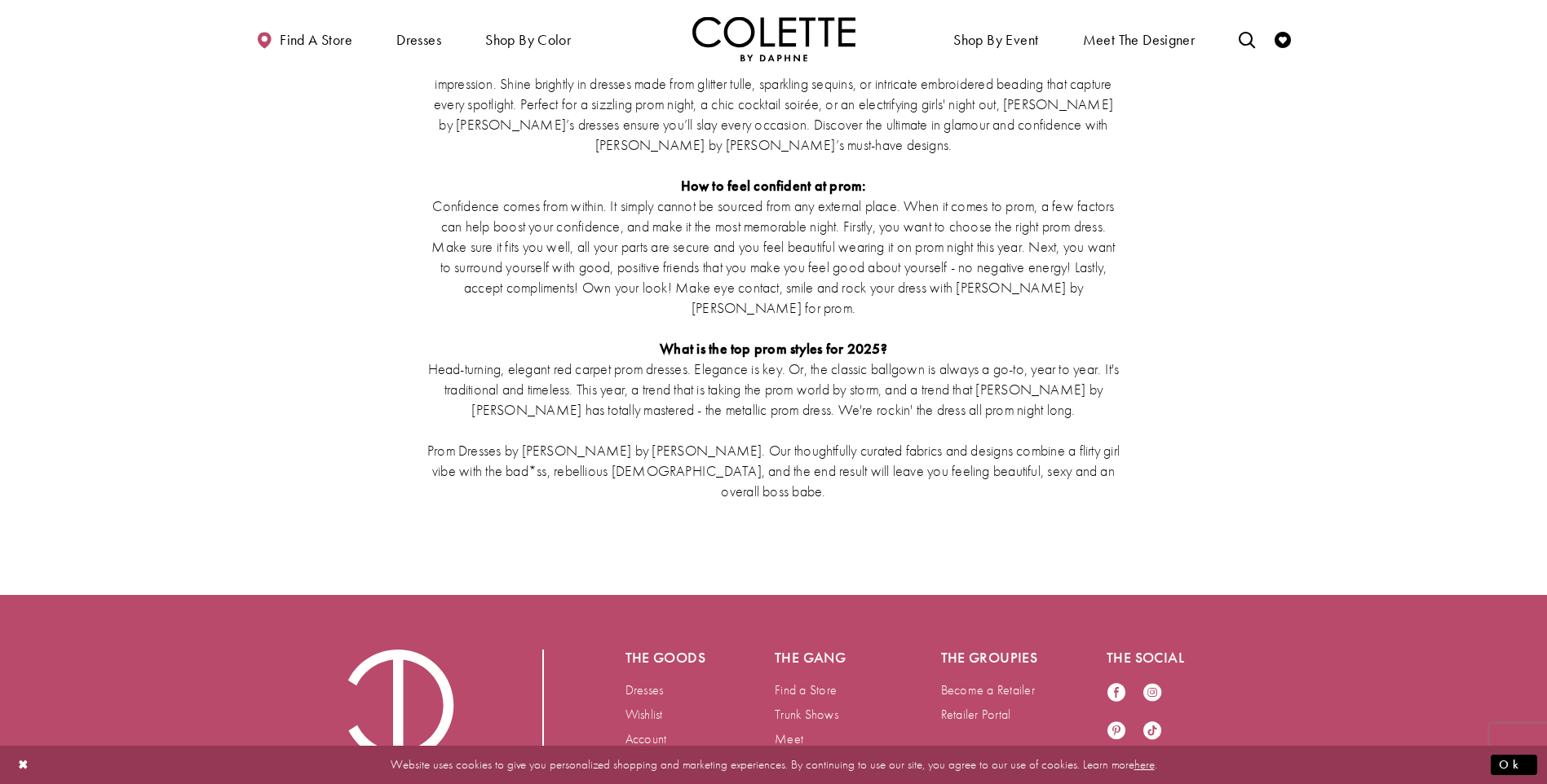
scroll to position [3594, 0]
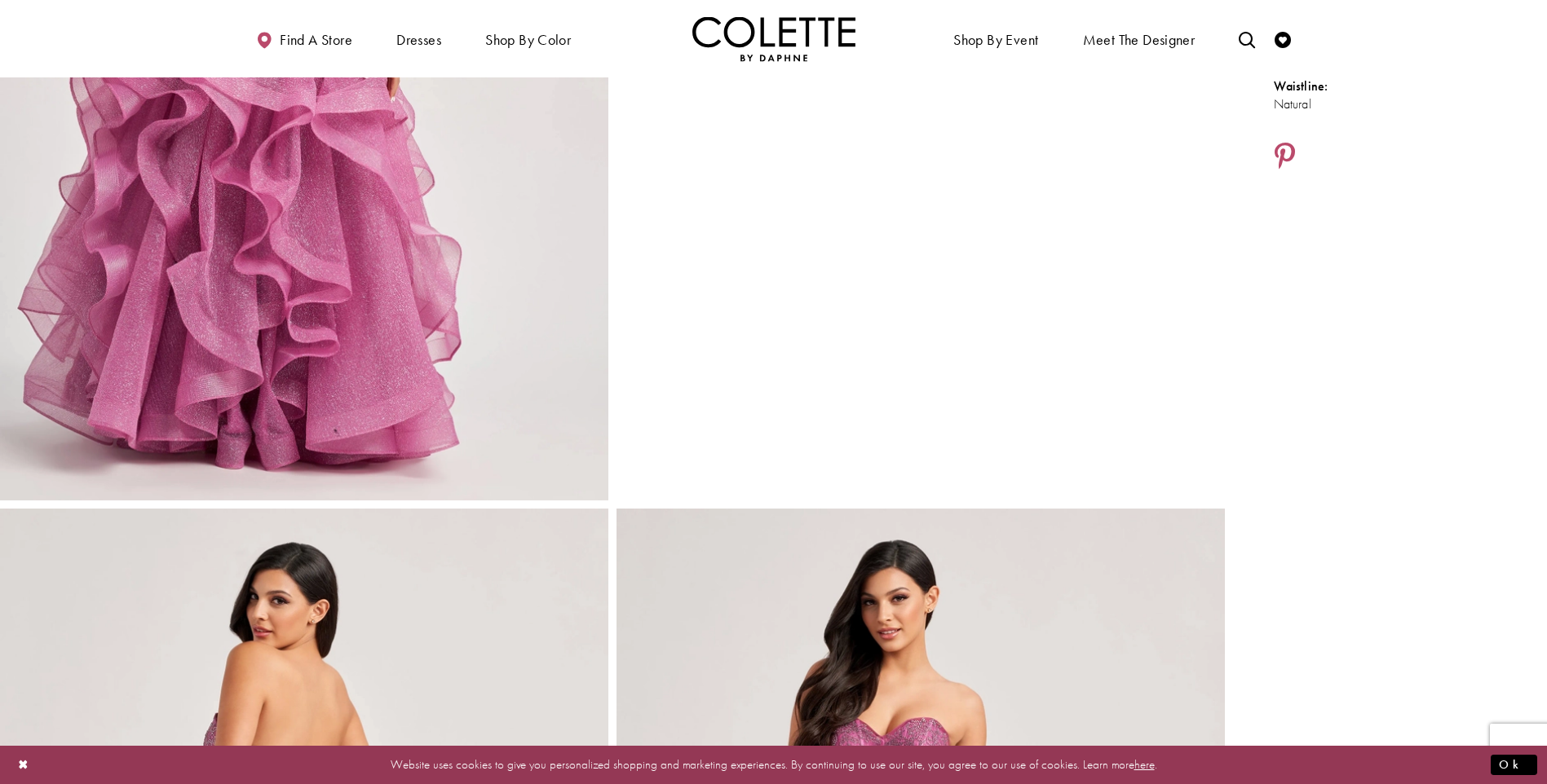
scroll to position [897, 0]
